Goal: Contribute content: Contribute content

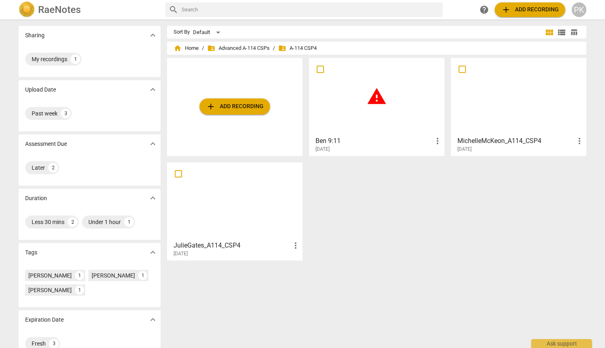
click at [423, 145] on h3 "Ben 9:11" at bounding box center [374, 141] width 117 height 10
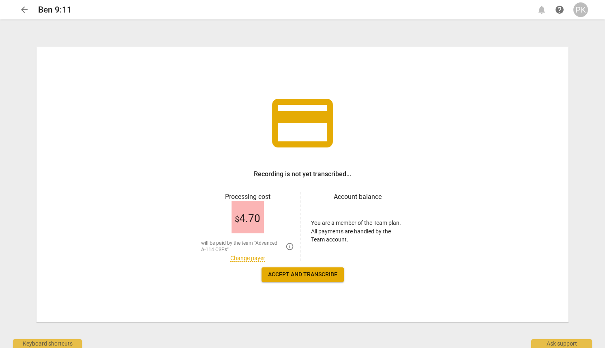
click at [25, 10] on span "arrow_back" at bounding box center [24, 10] width 10 height 10
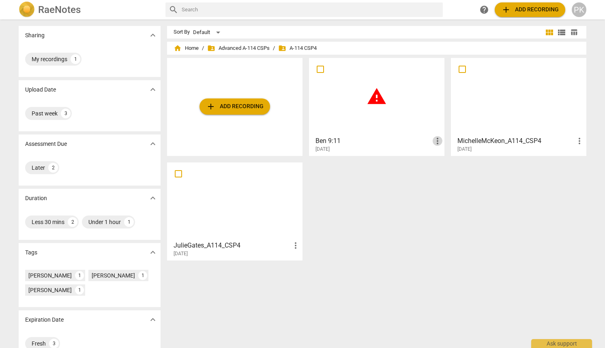
click at [436, 137] on span "more_vert" at bounding box center [438, 141] width 10 height 10
click at [370, 139] on div at bounding box center [302, 174] width 605 height 348
click at [368, 108] on div "warning" at bounding box center [377, 97] width 130 height 72
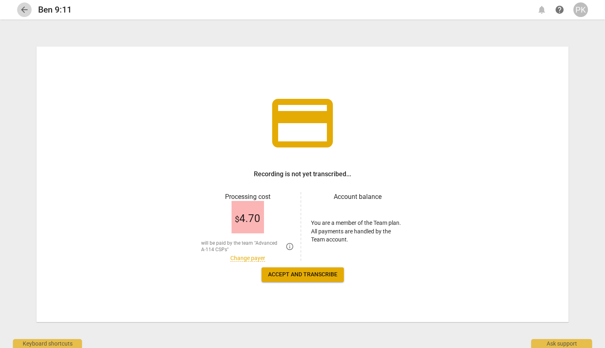
click at [24, 13] on span "arrow_back" at bounding box center [24, 10] width 10 height 10
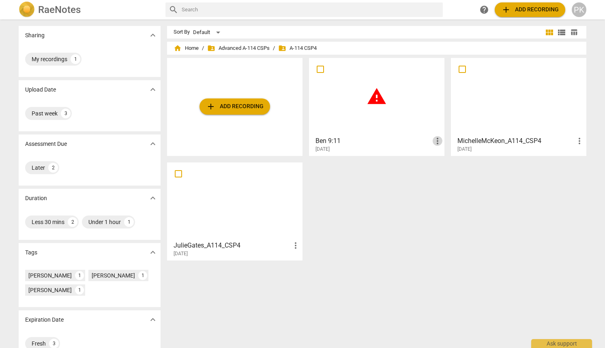
click at [437, 143] on span "more_vert" at bounding box center [438, 141] width 10 height 10
click at [449, 164] on li "Delete" at bounding box center [446, 160] width 31 height 19
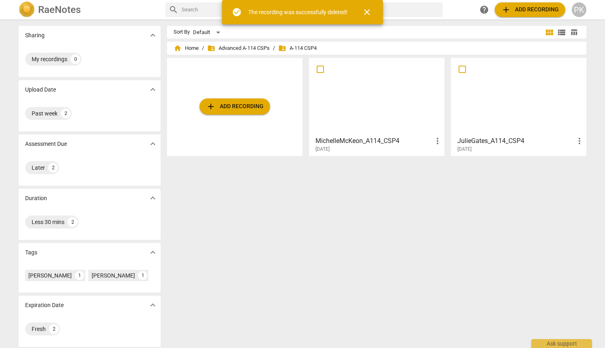
click at [247, 111] on span "add Add recording" at bounding box center [235, 107] width 58 height 10
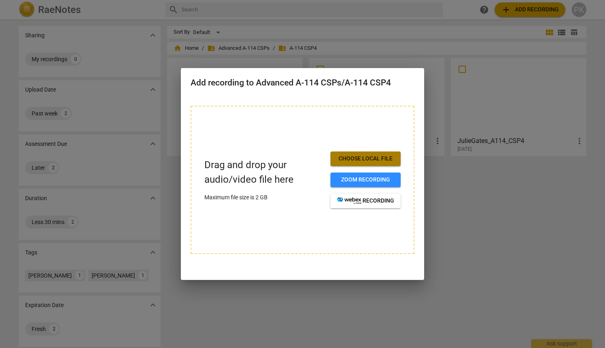
click at [374, 160] on span "Choose local file" at bounding box center [365, 159] width 57 height 8
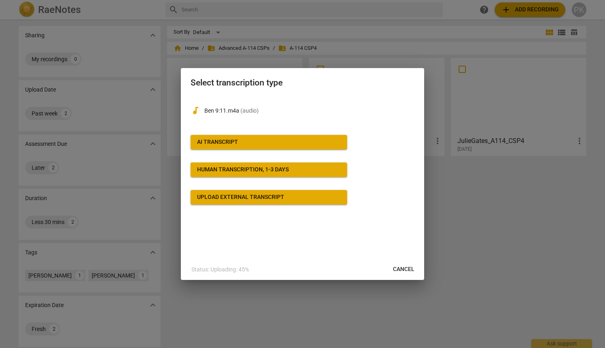
click at [301, 202] on button "Upload external transcript" at bounding box center [269, 197] width 157 height 15
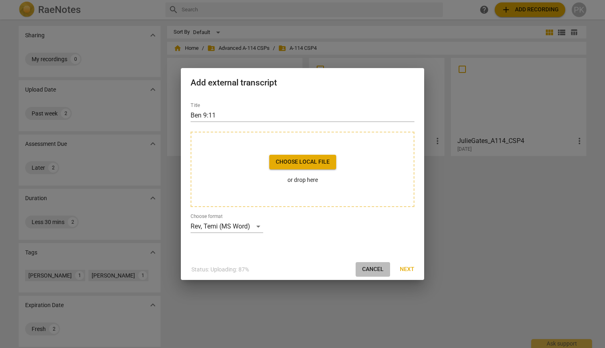
click at [377, 274] on button "Cancel" at bounding box center [373, 269] width 34 height 15
